Goal: Task Accomplishment & Management: Use online tool/utility

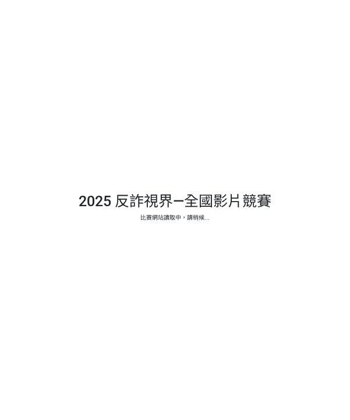
select select "vote"
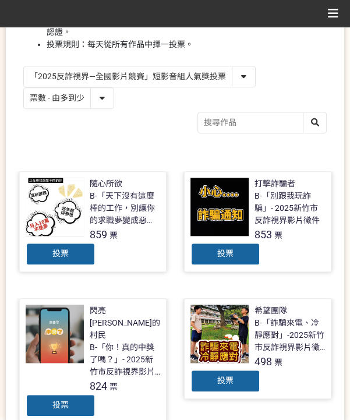
scroll to position [194, 0]
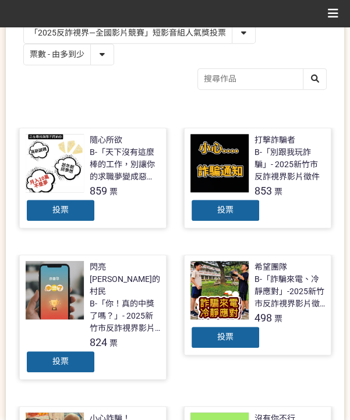
click at [60, 209] on span "投票" at bounding box center [60, 209] width 16 height 9
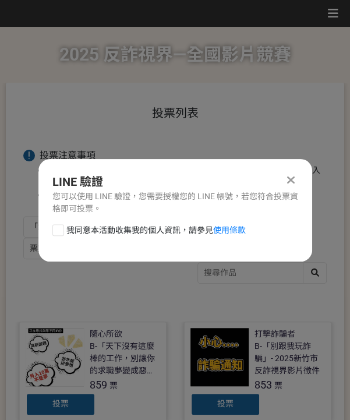
click at [66, 233] on span "我同意本活動收集我的個人資訊，請參見 使用條款" at bounding box center [155, 230] width 179 height 12
click at [61, 233] on input "我同意本活動收集我的個人資訊，請參見 使用條款" at bounding box center [57, 230] width 8 height 8
checkbox input "false"
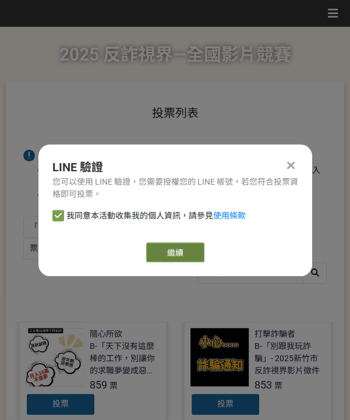
click at [185, 251] on link "繼續" at bounding box center [175, 252] width 58 height 20
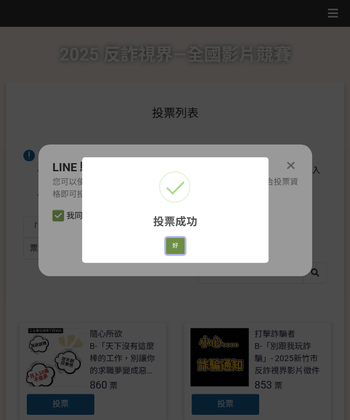
click at [174, 245] on button "好" at bounding box center [175, 246] width 19 height 16
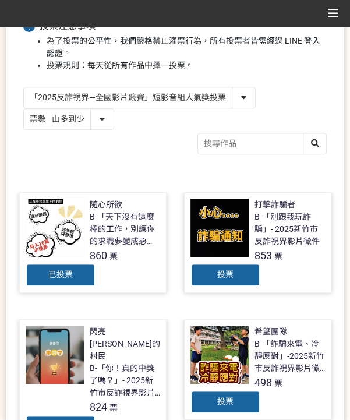
scroll to position [156, 0]
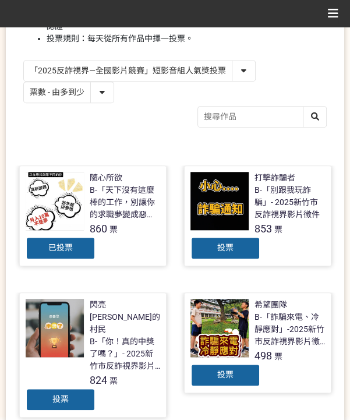
click at [249, 250] on div "投票" at bounding box center [225, 247] width 70 height 23
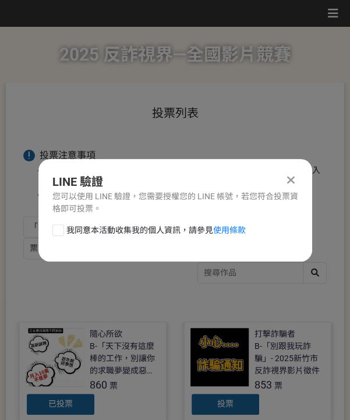
scroll to position [0, 0]
click at [94, 225] on span "我同意本活動收集我的個人資訊，請參見 使用條款" at bounding box center [155, 230] width 179 height 12
click at [61, 226] on input "我同意本活動收集我的個人資訊，請參見 使用條款" at bounding box center [57, 230] width 8 height 8
checkbox input "false"
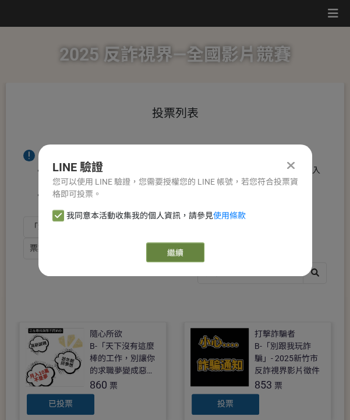
click at [152, 249] on button "繼續" at bounding box center [175, 252] width 58 height 20
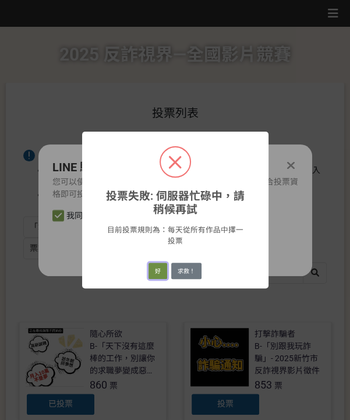
click at [162, 271] on button "好" at bounding box center [158, 271] width 19 height 16
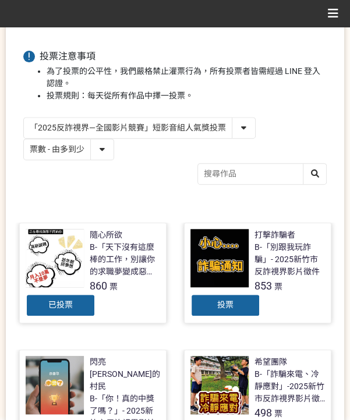
scroll to position [133, 0]
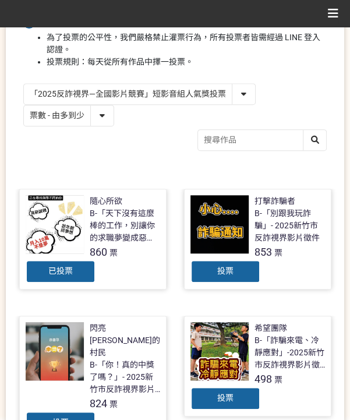
click at [66, 111] on select "作品 - 由新到舊 作品 - 由舊到新 票數 - 由多到少 票數 - 由少到多" at bounding box center [69, 115] width 90 height 20
click at [96, 101] on select "「2025反詐視界—全國影片競賽」短影音組人氣獎投票 「2025反詐視界—全國影片競賽」短片組人氣獎投票" at bounding box center [139, 94] width 231 height 20
select select "13146"
click at [24, 84] on select "「2025反詐視界—全國影片競賽」短影音組人氣獎投票 「2025反詐視界—全國影片競賽」短片組人氣獎投票" at bounding box center [139, 94] width 231 height 20
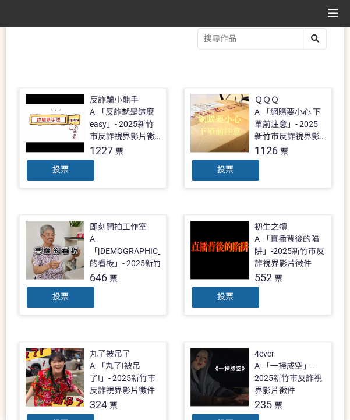
scroll to position [233, 0]
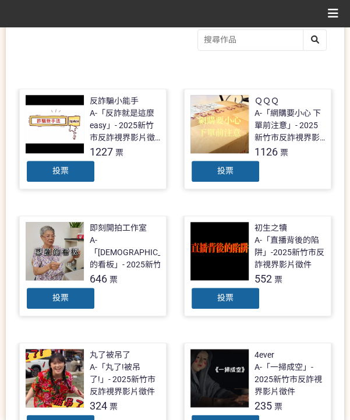
click at [226, 168] on span "投票" at bounding box center [225, 170] width 16 height 9
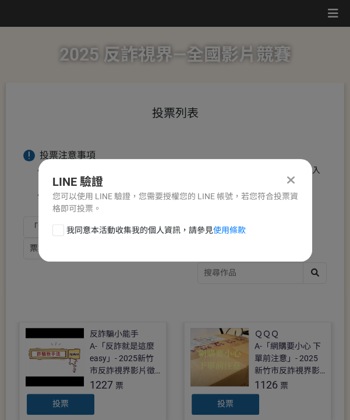
click at [93, 222] on div "LINE 驗證 您可以使用 LINE 驗證，您需要授權您的 LINE 帳號，若您符合投票資格即可投票。 我同意本活動收集我的個人資訊，請參見 使用條款" at bounding box center [175, 210] width 274 height 102
click at [111, 230] on span "我同意本活動收集我的個人資訊，請參見 使用條款" at bounding box center [155, 230] width 179 height 12
click at [61, 230] on input "我同意本活動收集我的個人資訊，請參見 使用條款" at bounding box center [57, 230] width 8 height 8
checkbox input "false"
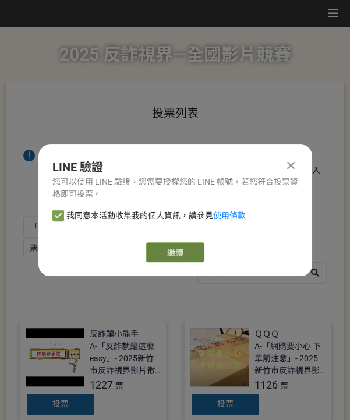
click at [160, 253] on link "繼續" at bounding box center [175, 252] width 58 height 20
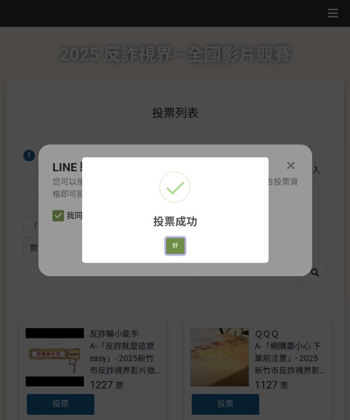
click at [182, 247] on button "好" at bounding box center [175, 246] width 19 height 16
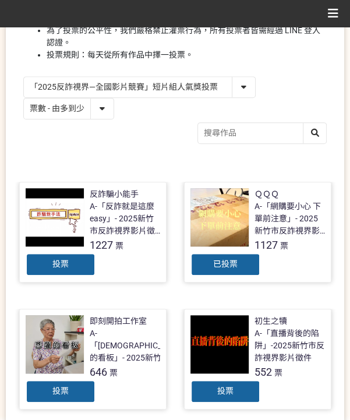
scroll to position [176, 0]
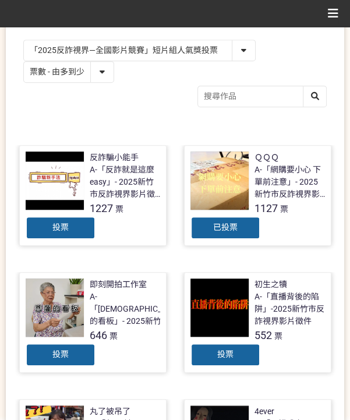
click at [98, 49] on select "「2025反詐視界—全國影片競賽」短影音組人氣獎投票 「2025反詐視界—全國影片競賽」短片組人氣獎投票" at bounding box center [139, 50] width 231 height 20
select select "13147"
click at [24, 40] on select "「2025反詐視界—全國影片競賽」短影音組人氣獎投票 「2025反詐視界—全國影片競賽」短片組人氣獎投票" at bounding box center [139, 50] width 231 height 20
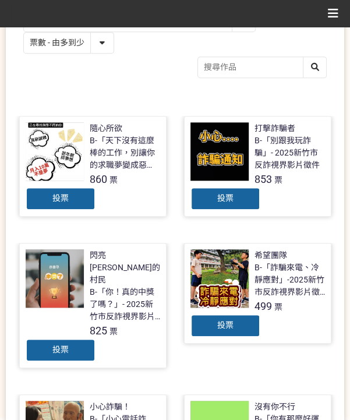
scroll to position [233, 0]
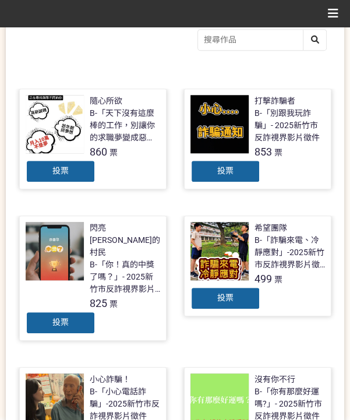
click at [63, 166] on span "投票" at bounding box center [60, 170] width 16 height 9
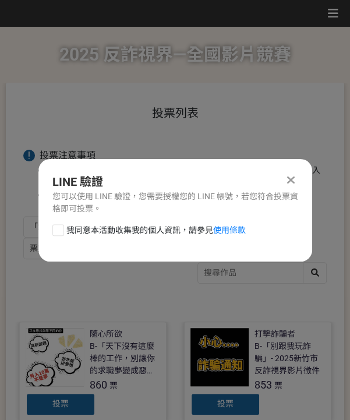
scroll to position [0, 0]
click at [82, 225] on span "我同意本活動收集我的個人資訊，請參見 使用條款" at bounding box center [155, 230] width 179 height 12
click at [61, 226] on input "我同意本活動收集我的個人資訊，請參見 使用條款" at bounding box center [57, 230] width 8 height 8
checkbox input "false"
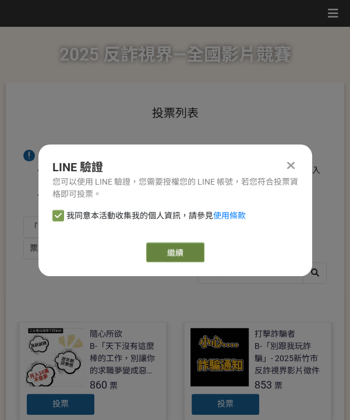
click at [160, 250] on button "繼續" at bounding box center [175, 252] width 58 height 20
